Goal: Find specific fact: Find specific fact

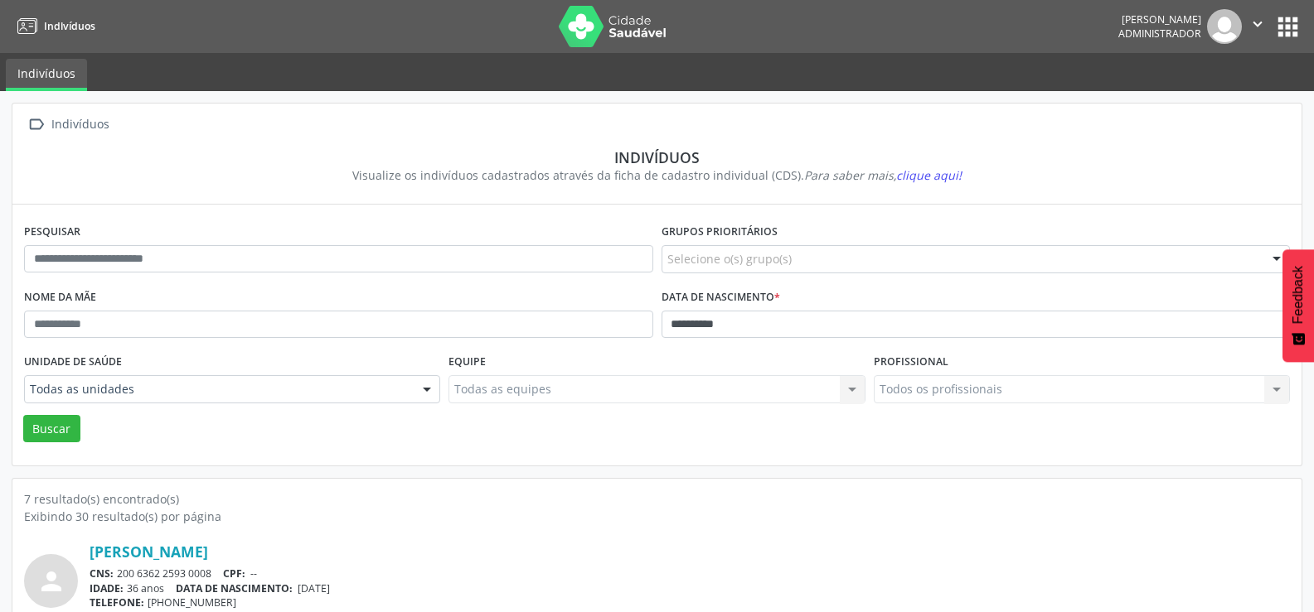
scroll to position [936, 0]
click at [1282, 29] on button "apps" at bounding box center [1287, 26] width 29 height 29
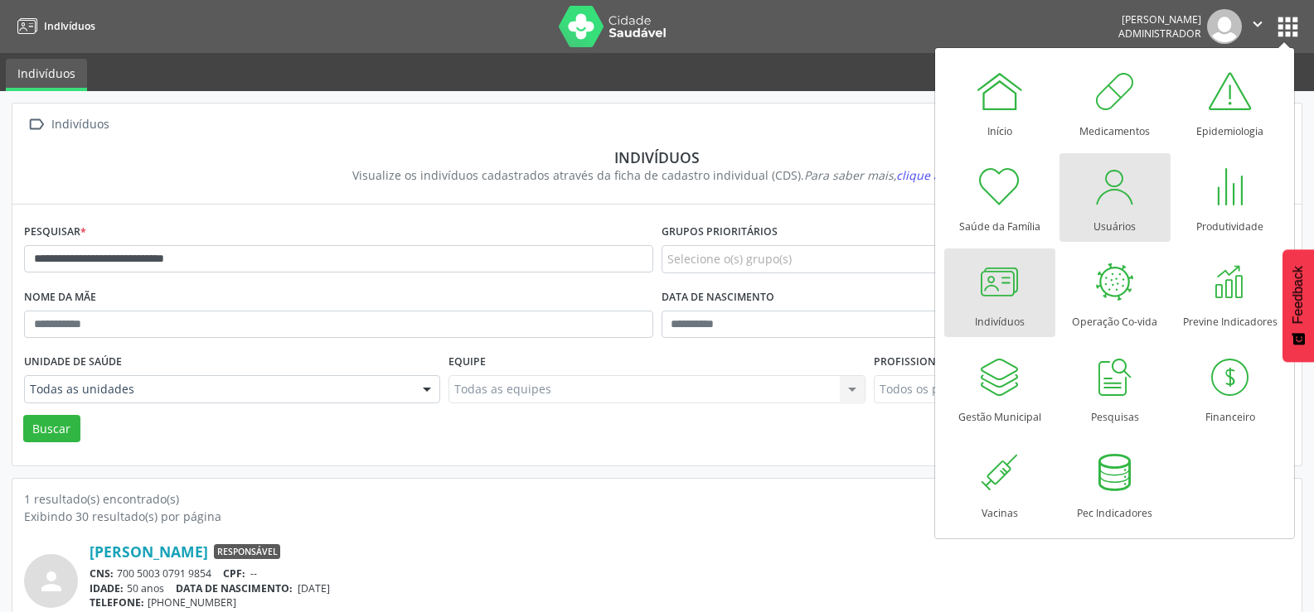
click at [1110, 220] on div "Usuários" at bounding box center [1114, 222] width 42 height 22
click at [1139, 202] on link "Usuários" at bounding box center [1114, 197] width 111 height 89
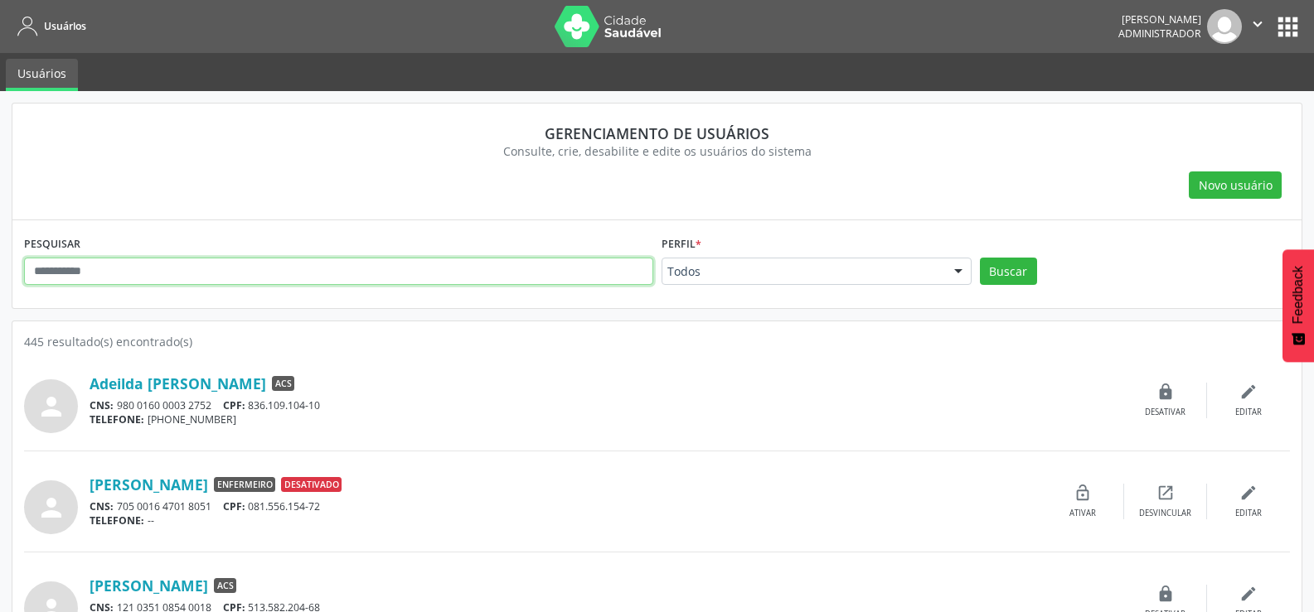
click at [439, 278] on input "text" at bounding box center [338, 272] width 629 height 28
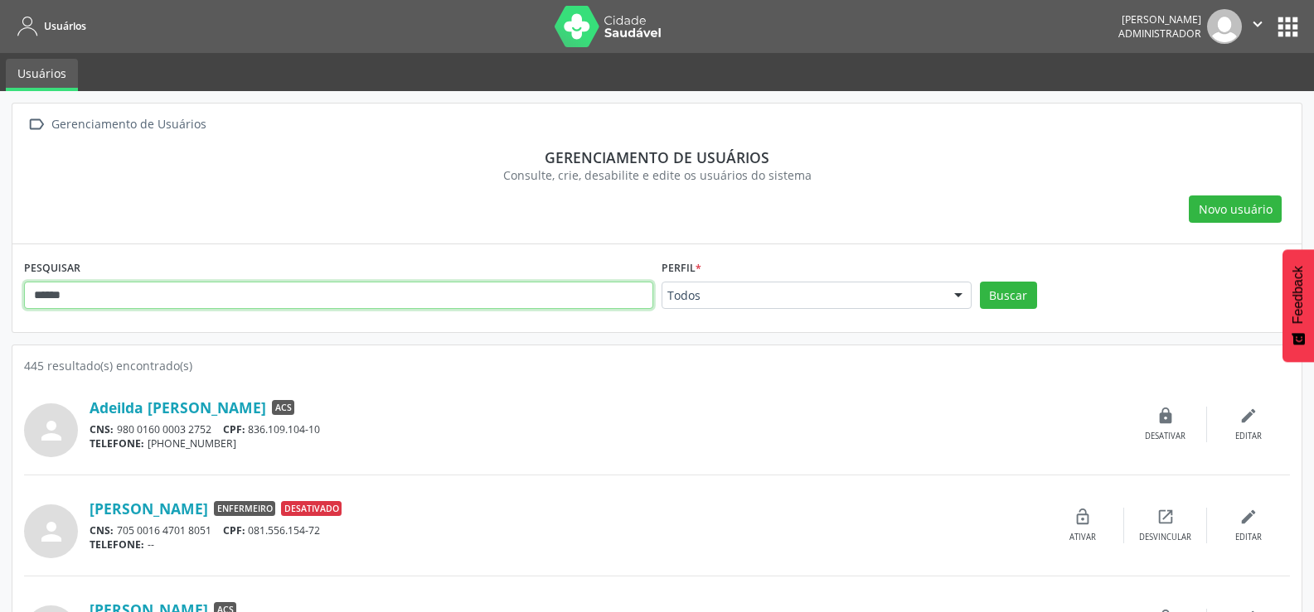
click at [980, 282] on button "Buscar" at bounding box center [1008, 296] width 57 height 28
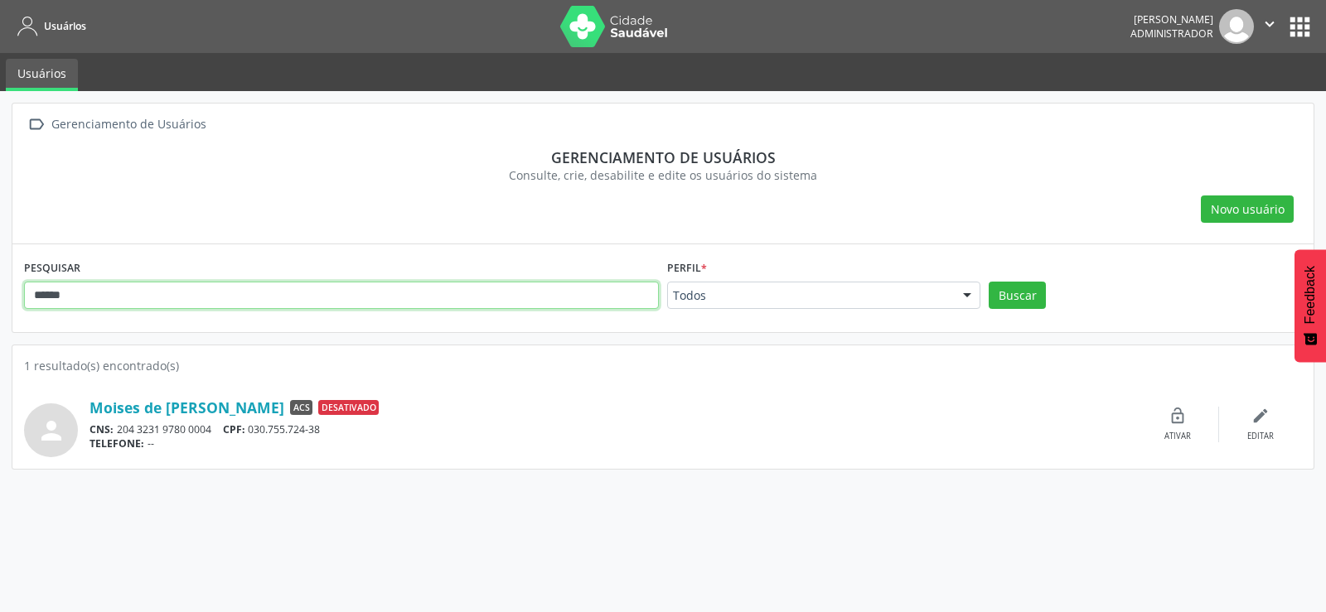
drag, startPoint x: 71, startPoint y: 289, endPoint x: 1, endPoint y: 285, distance: 70.6
click at [2, 285] on div " Gerenciamento de Usuários Gerenciamento de usuários Consulte, crie, desabilit…" at bounding box center [663, 351] width 1326 height 521
type input "*"
click at [989, 282] on button "Buscar" at bounding box center [1017, 296] width 57 height 28
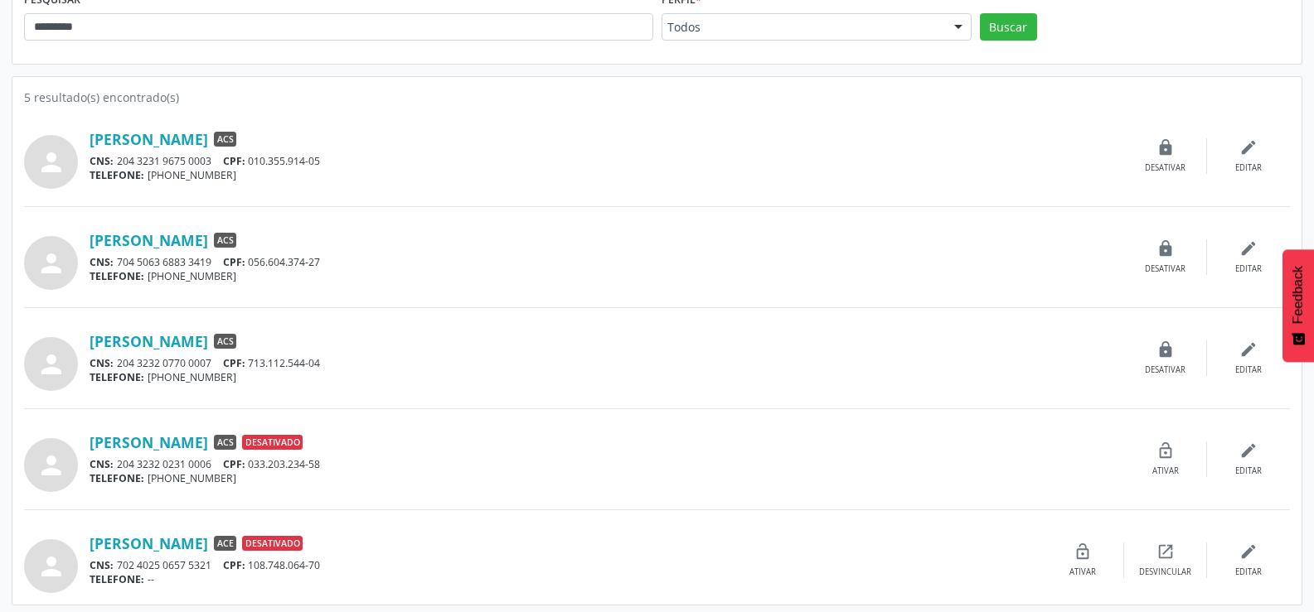
scroll to position [273, 0]
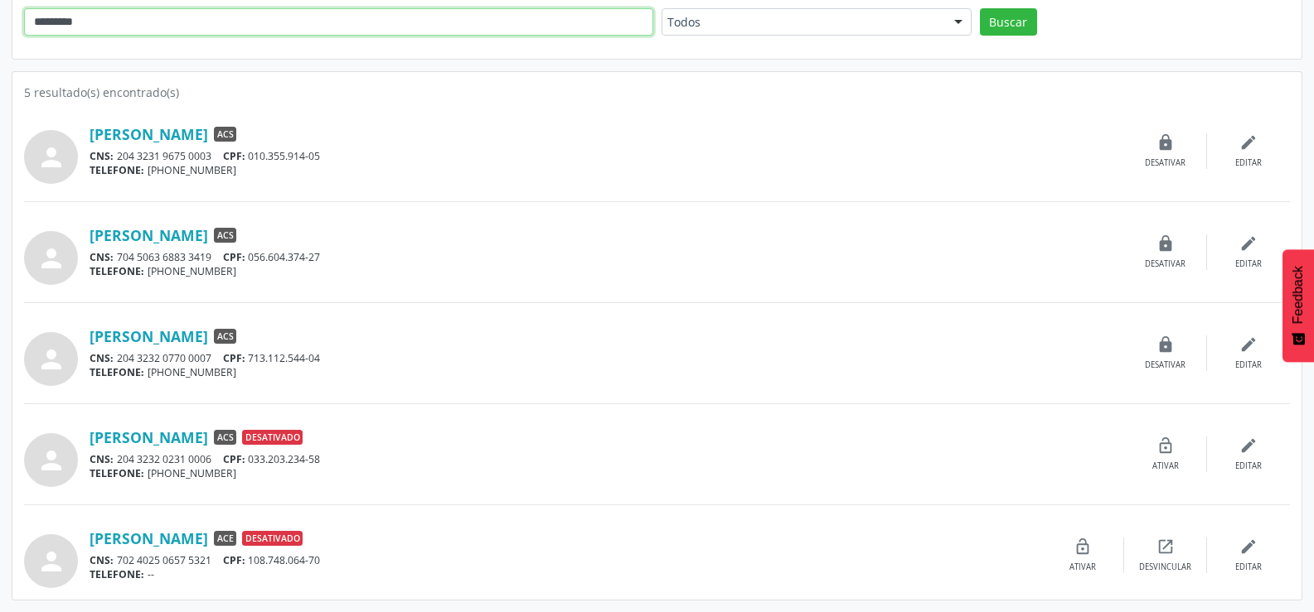
drag, startPoint x: 110, startPoint y: 27, endPoint x: 2, endPoint y: 22, distance: 108.6
click at [2, 22] on div " Gerenciamento de Usuários Gerenciamento de usuários Consulte, crie, desabilit…" at bounding box center [657, 215] width 1314 height 795
click at [980, 8] on button "Buscar" at bounding box center [1008, 22] width 57 height 28
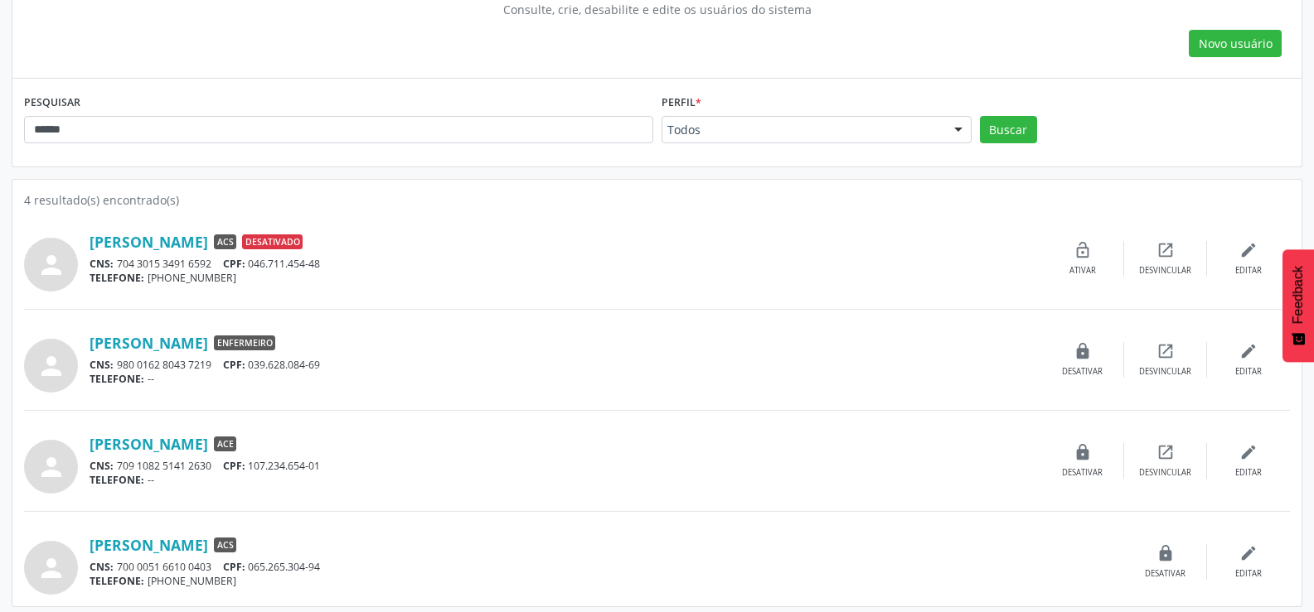
scroll to position [172, 0]
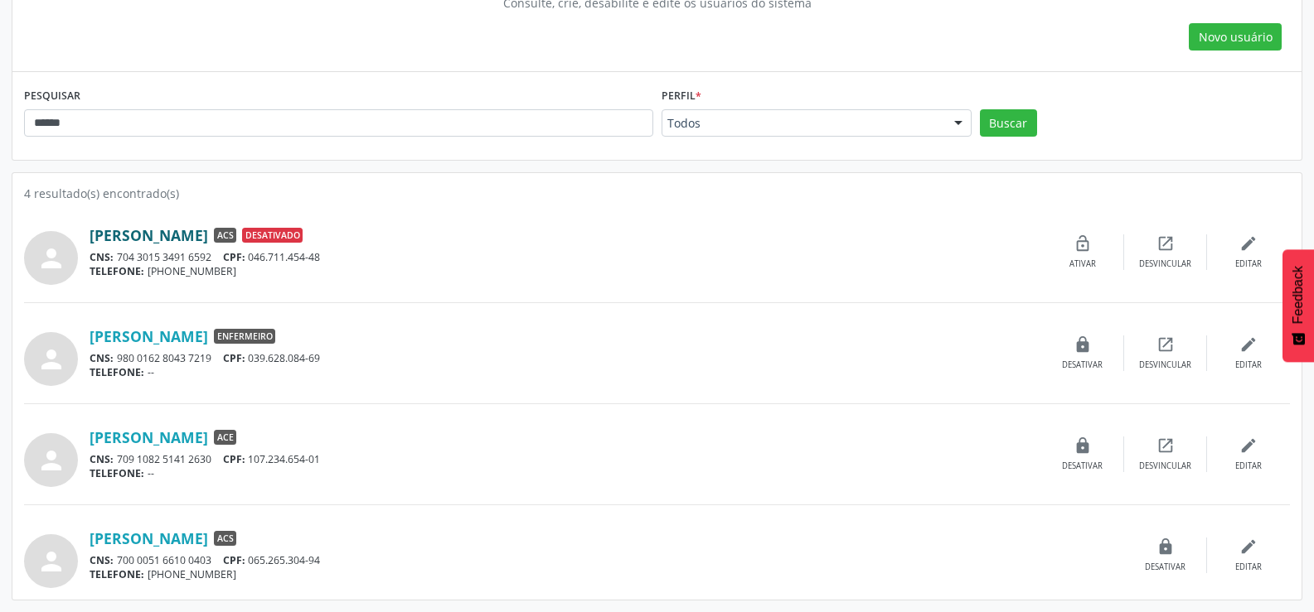
click at [164, 234] on link "[PERSON_NAME]" at bounding box center [149, 235] width 119 height 18
drag, startPoint x: 121, startPoint y: 121, endPoint x: 7, endPoint y: 108, distance: 115.1
click at [7, 108] on div " Gerenciamento de Usuários Gerenciamento de usuários Consulte, crie, desabilit…" at bounding box center [657, 266] width 1314 height 694
click at [980, 109] on button "Buscar" at bounding box center [1008, 123] width 57 height 28
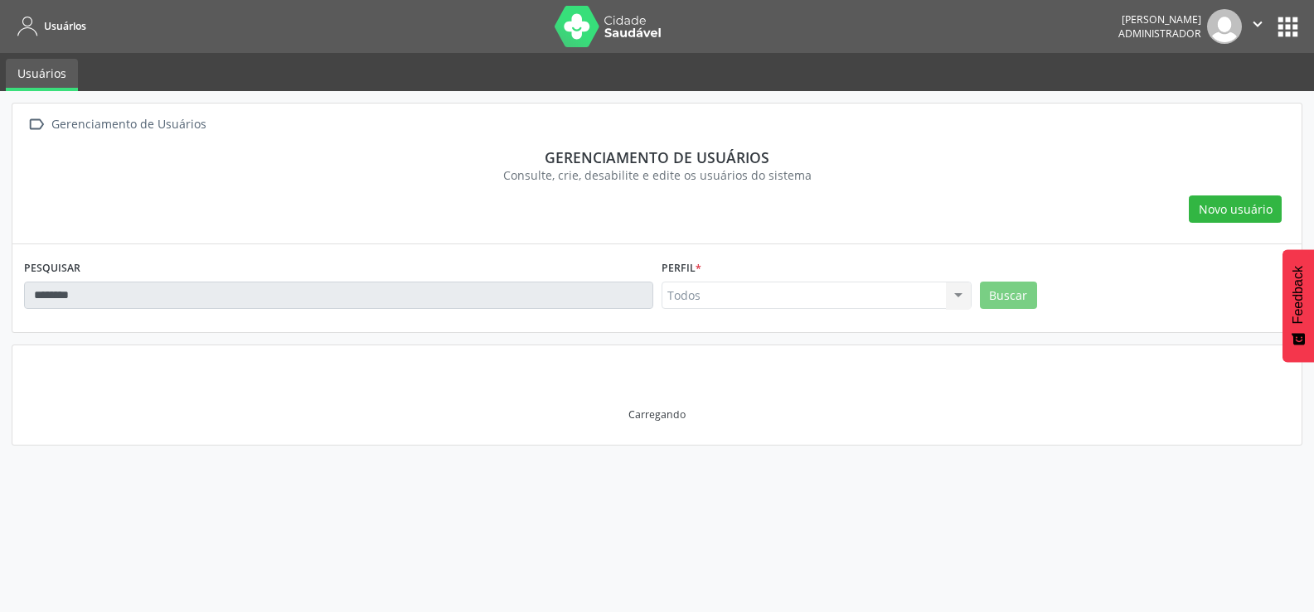
scroll to position [0, 0]
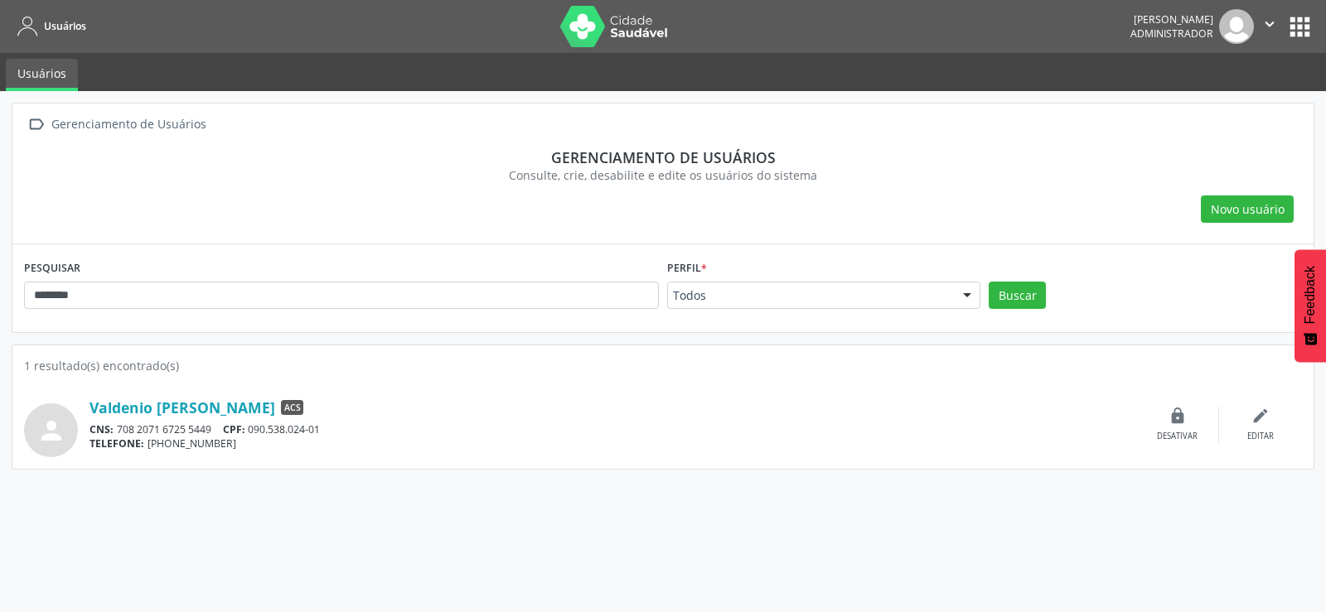
click at [7, 108] on div " Gerenciamento de Usuários Gerenciamento de usuários Consulte, crie, desabilit…" at bounding box center [663, 351] width 1326 height 521
drag, startPoint x: 78, startPoint y: 296, endPoint x: 8, endPoint y: 312, distance: 71.4
click at [8, 312] on div " Gerenciamento de Usuários Gerenciamento de usuários Consulte, crie, desabilit…" at bounding box center [663, 351] width 1326 height 521
click at [989, 282] on button "Buscar" at bounding box center [1017, 296] width 57 height 28
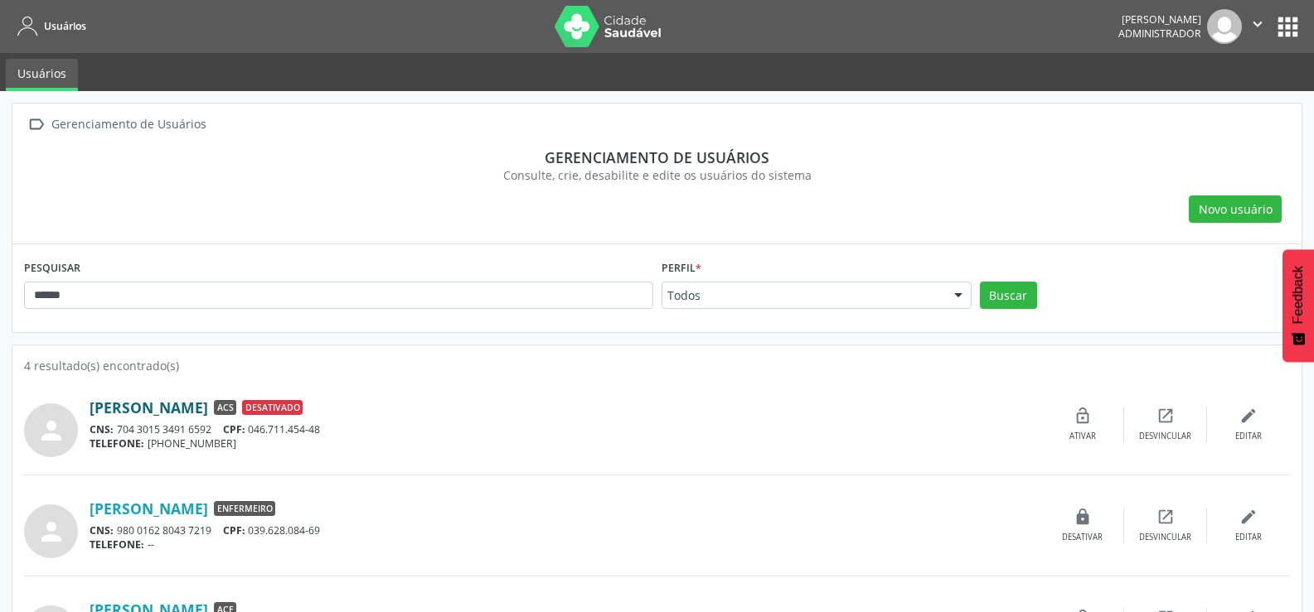
click at [139, 410] on link "[PERSON_NAME]" at bounding box center [149, 408] width 119 height 18
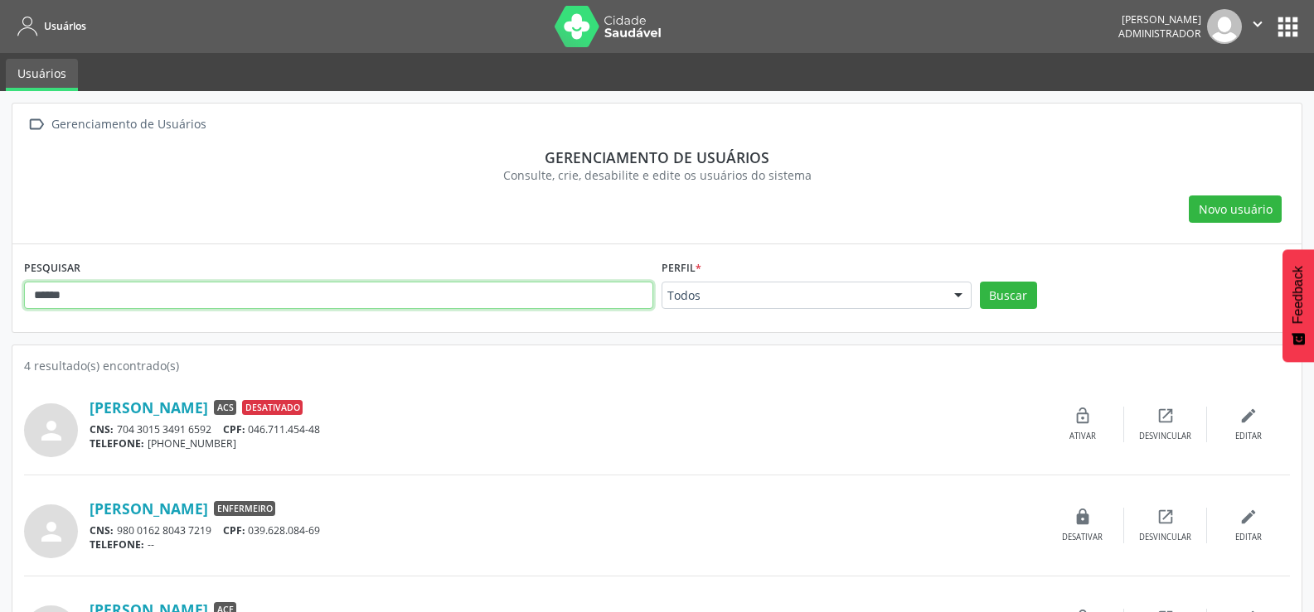
drag, startPoint x: 126, startPoint y: 291, endPoint x: 0, endPoint y: 333, distance: 132.9
click at [0, 333] on div " Gerenciamento de Usuários Gerenciamento de usuários Consulte, crie, desabilit…" at bounding box center [657, 438] width 1314 height 694
type input "*********"
click at [980, 282] on button "Buscar" at bounding box center [1008, 296] width 57 height 28
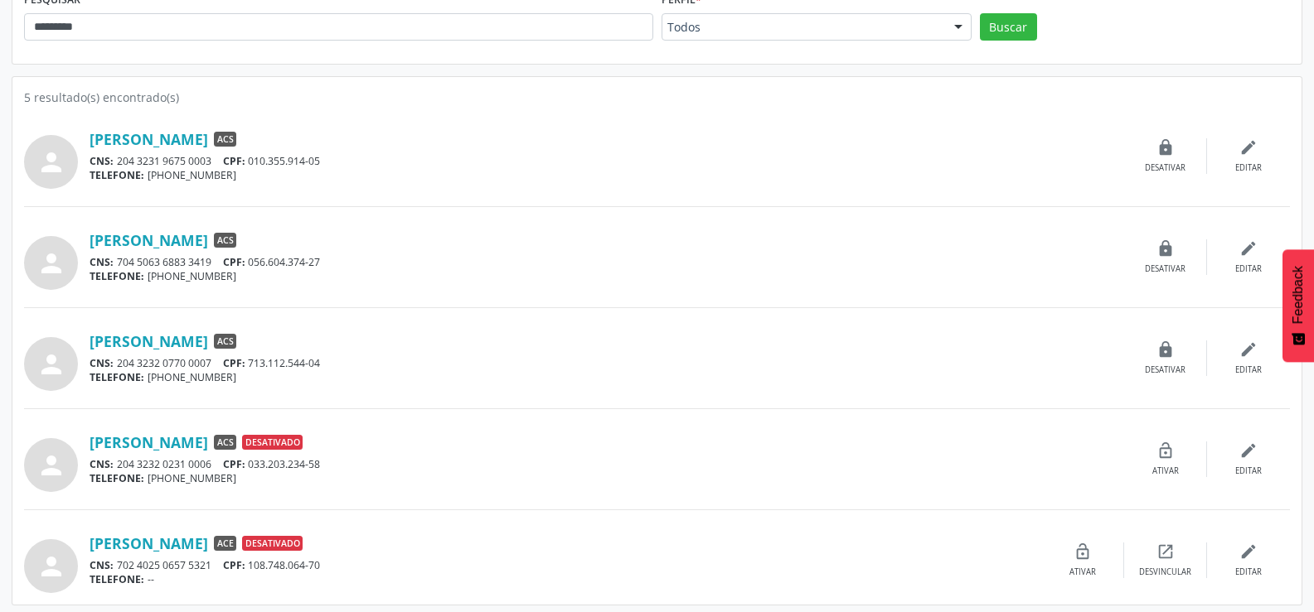
scroll to position [273, 0]
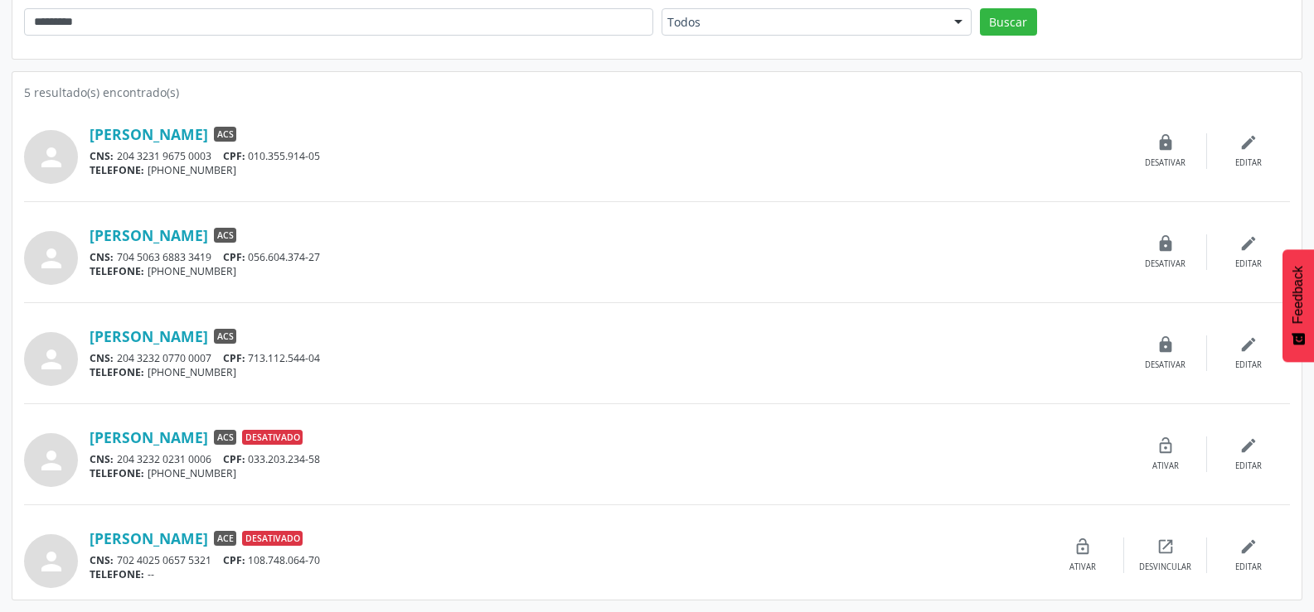
drag, startPoint x: 256, startPoint y: 461, endPoint x: 331, endPoint y: 464, distance: 74.7
click at [331, 464] on div "CNS: 204 3232 0231 0006 CPF: 033.203.234-58" at bounding box center [607, 459] width 1034 height 14
copy div "033.203.234-58"
